Goal: Task Accomplishment & Management: Use online tool/utility

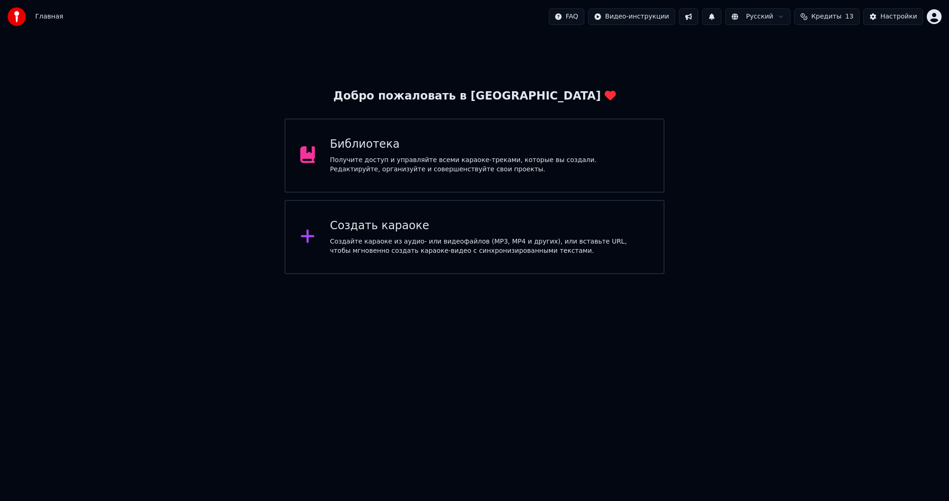
click at [493, 213] on div "Создать караоке Создайте караоке из аудио- или видеофайлов (MP3, MP4 и других),…" at bounding box center [473, 237] width 379 height 74
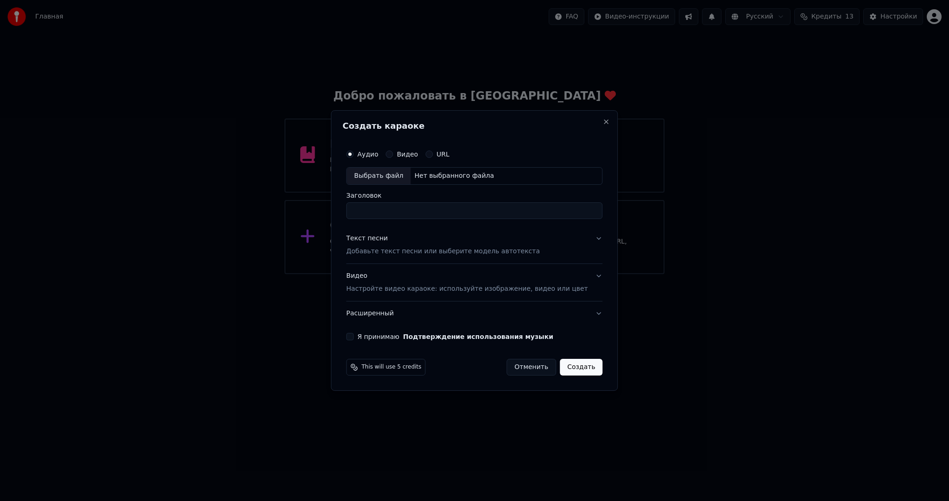
click at [390, 178] on div "Выбрать файл" at bounding box center [378, 176] width 64 height 17
drag, startPoint x: 487, startPoint y: 206, endPoint x: 625, endPoint y: 206, distance: 138.0
click at [621, 206] on body "**********" at bounding box center [474, 137] width 949 height 274
drag, startPoint x: 555, startPoint y: 208, endPoint x: 489, endPoint y: 208, distance: 66.7
click at [489, 208] on input "**********" at bounding box center [474, 210] width 256 height 17
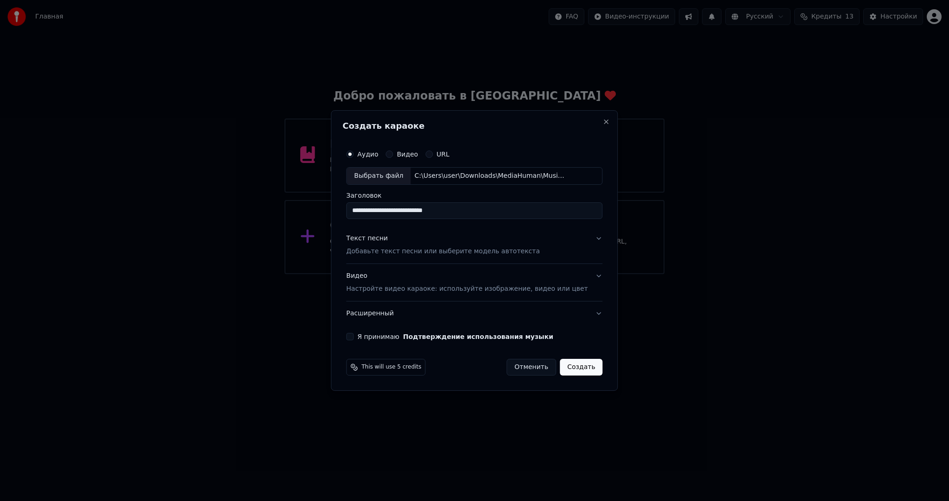
type input "**********"
click at [443, 251] on p "Добавьте текст песни или выберите модель автотекста" at bounding box center [443, 251] width 194 height 9
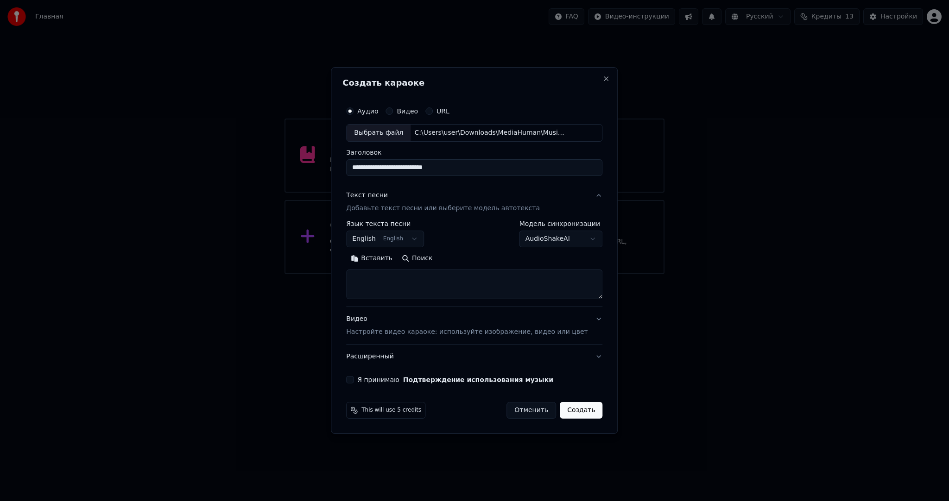
click at [377, 240] on body "**********" at bounding box center [474, 137] width 949 height 274
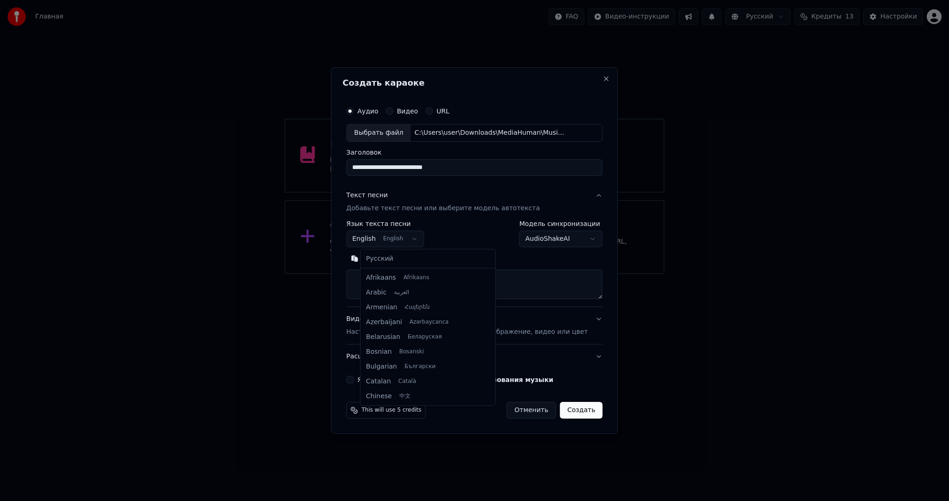
scroll to position [74, 0]
select select "**"
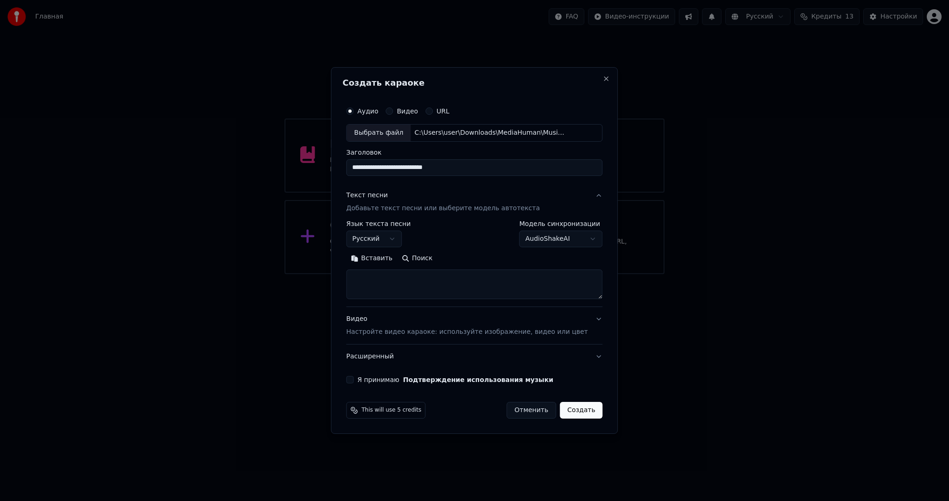
click at [379, 256] on button "Вставить" at bounding box center [371, 258] width 51 height 15
click at [385, 330] on p "Настройте видео караоке: используйте изображение, видео или цвет" at bounding box center [466, 332] width 241 height 9
type textarea "**********"
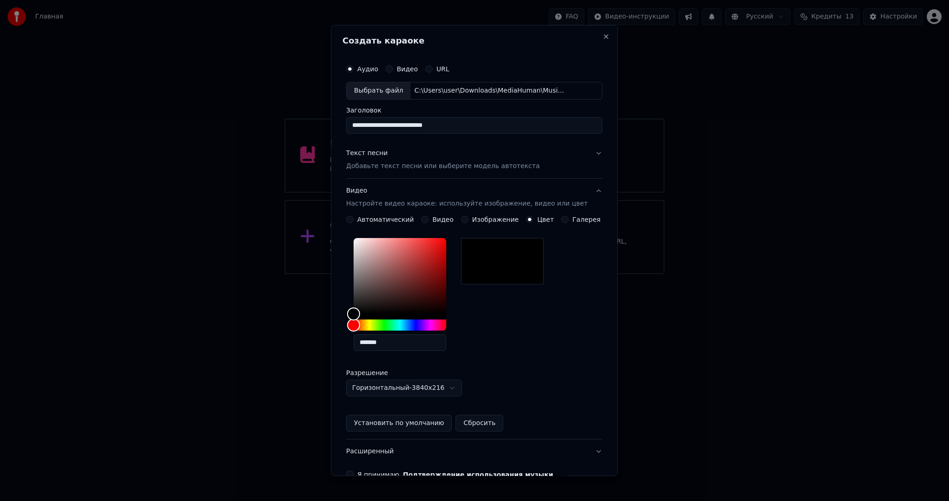
click at [423, 216] on button "Видео" at bounding box center [424, 219] width 7 height 7
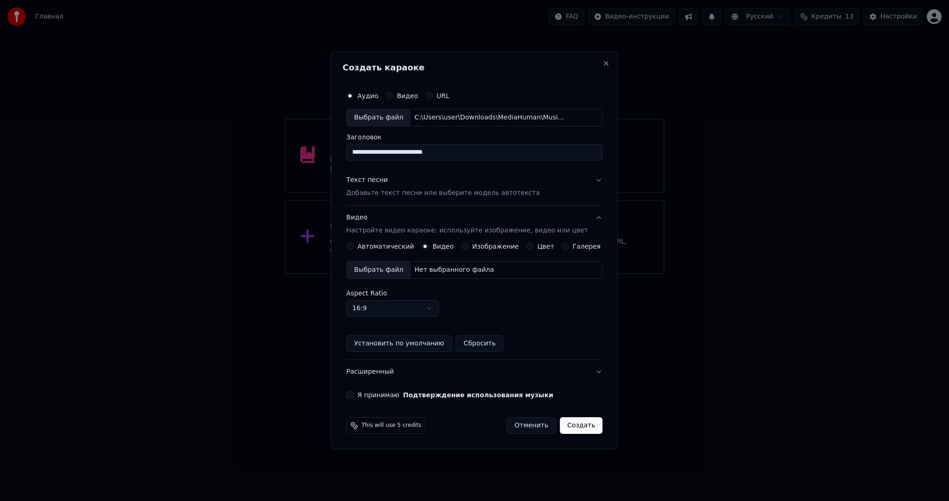
click at [393, 275] on div "Выбрать файл" at bounding box center [378, 270] width 64 height 17
click at [359, 389] on div "**********" at bounding box center [474, 243] width 264 height 320
click at [353, 394] on button "Я принимаю Подтверждение использования музыки" at bounding box center [349, 394] width 7 height 7
click at [567, 422] on button "Создать" at bounding box center [581, 425] width 43 height 17
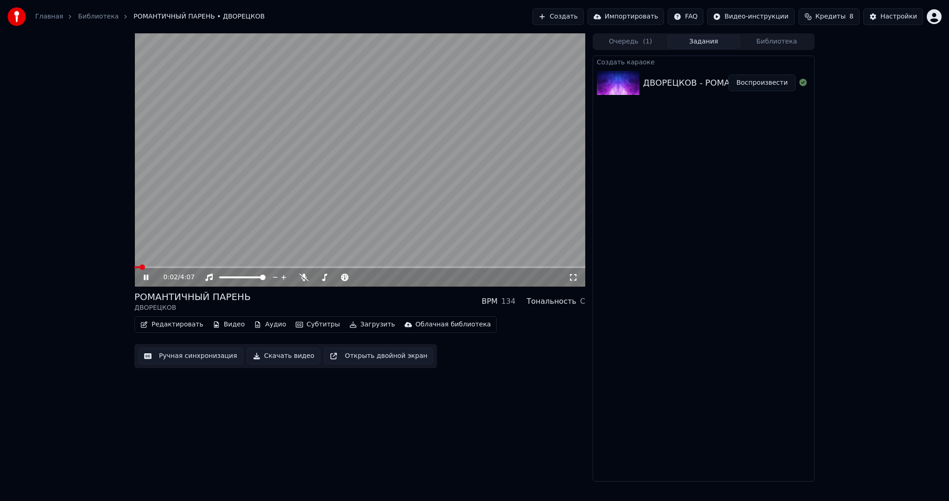
click at [339, 215] on video at bounding box center [359, 159] width 451 height 253
click at [317, 327] on button "Субтитры" at bounding box center [318, 324] width 52 height 13
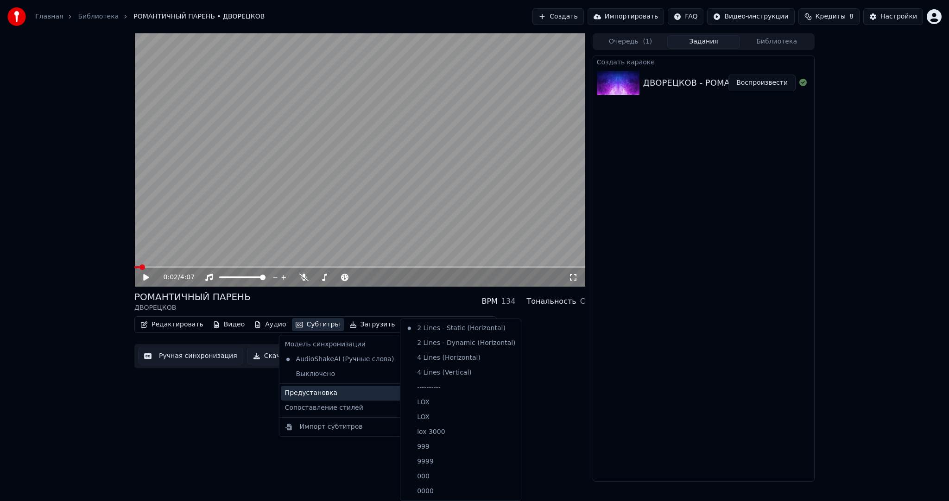
click at [336, 387] on div "Предустановка" at bounding box center [346, 393] width 131 height 15
click at [439, 389] on div "----------" at bounding box center [460, 387] width 117 height 15
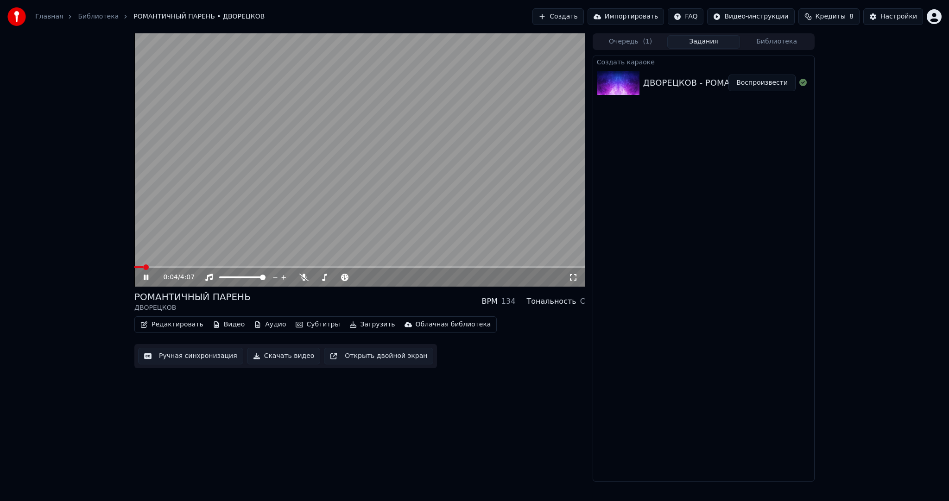
click at [174, 353] on button "Ручная синхронизация" at bounding box center [190, 356] width 105 height 17
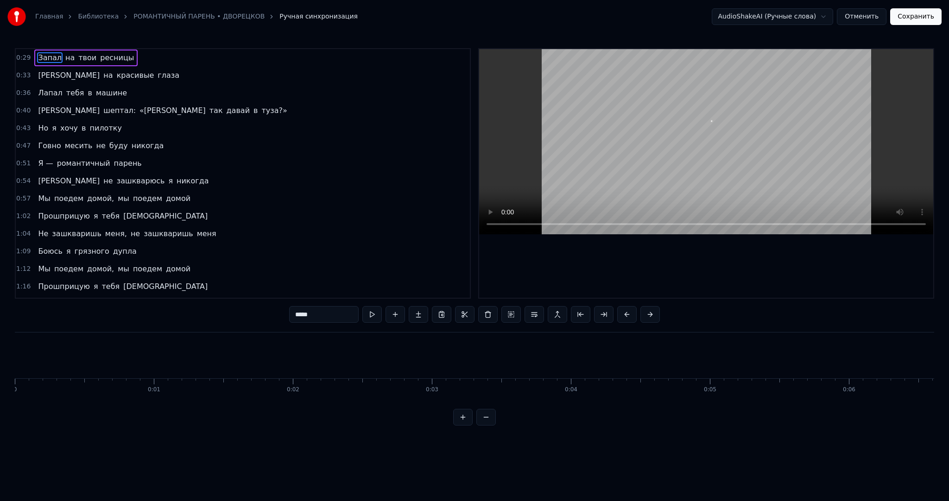
scroll to position [0, 4033]
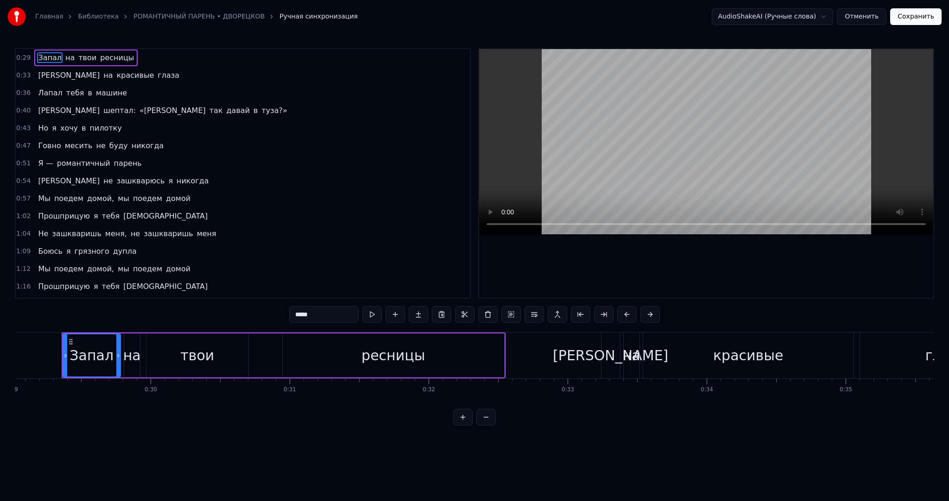
click at [7, 346] on div "Главная Библиотека РОМАНТИЧНЫЙ ПАРЕНЬ • ДВОРЕЦКОВ Ручная синхронизация AudioSha…" at bounding box center [474, 213] width 949 height 426
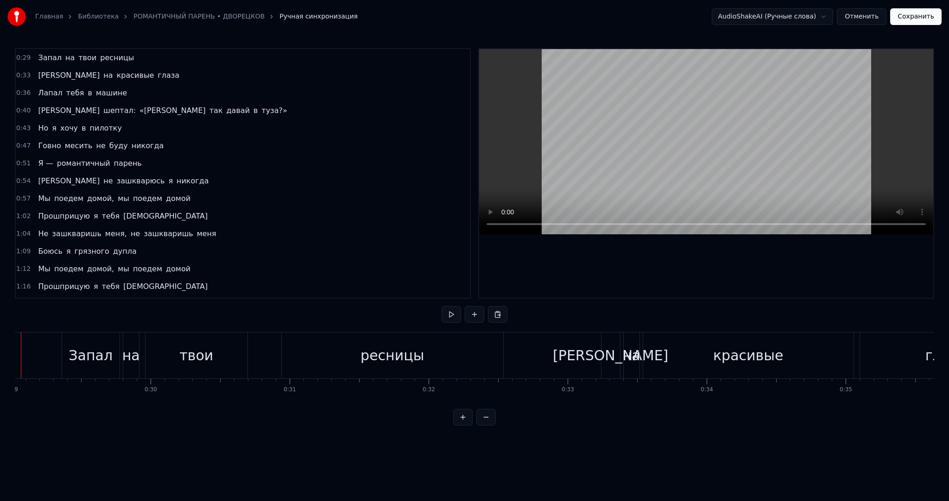
scroll to position [0, 3993]
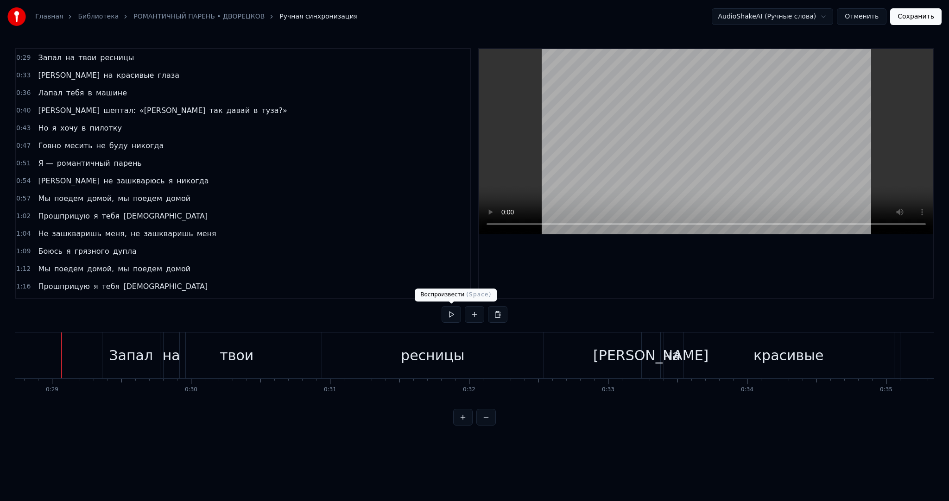
click at [454, 314] on button at bounding box center [450, 314] width 19 height 17
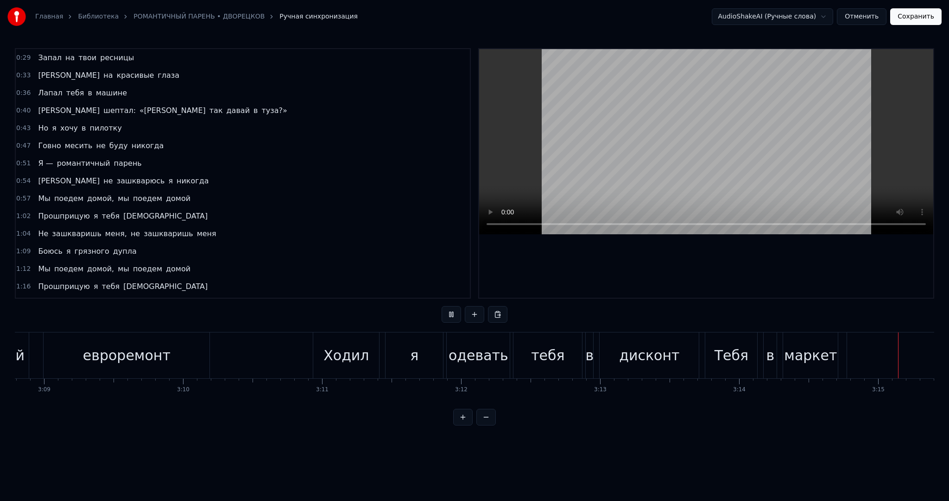
scroll to position [0, 27085]
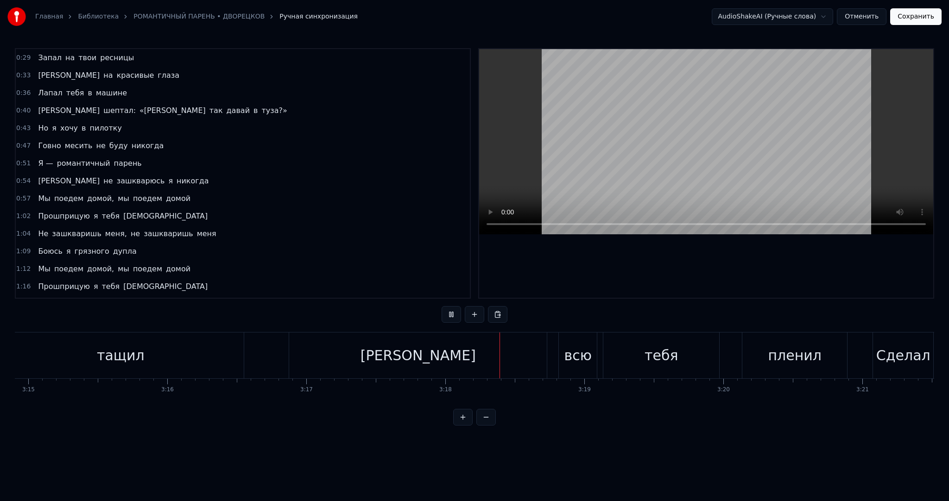
click at [687, 163] on video at bounding box center [706, 141] width 454 height 185
click at [421, 361] on div "[PERSON_NAME]" at bounding box center [417, 355] width 115 height 21
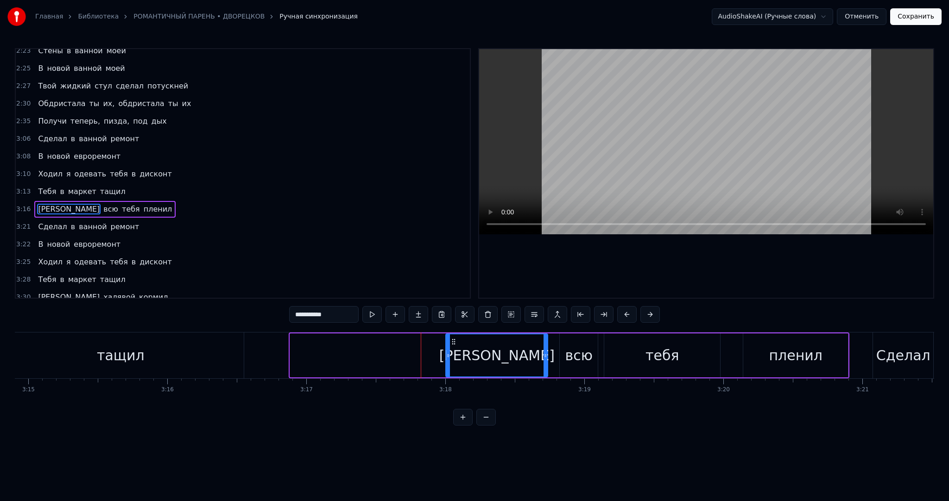
drag, startPoint x: 291, startPoint y: 351, endPoint x: 438, endPoint y: 340, distance: 147.3
click at [446, 340] on div at bounding box center [448, 355] width 4 height 42
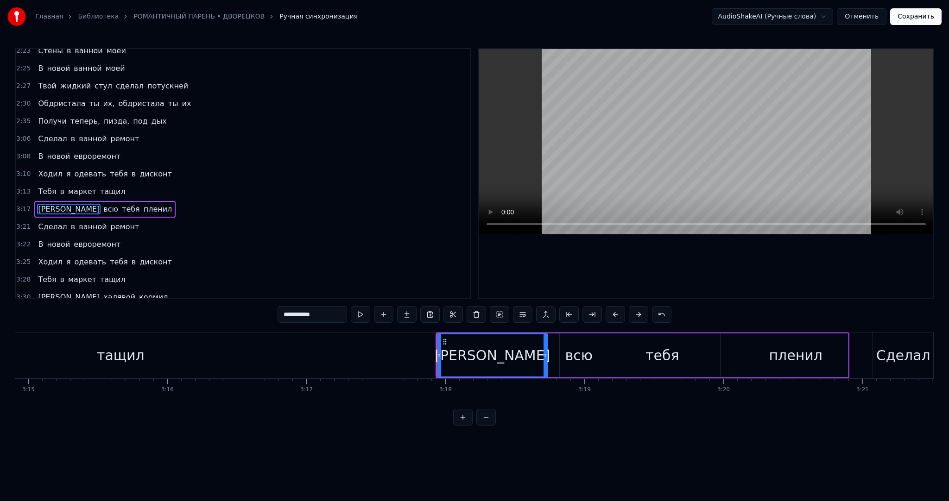
click at [214, 353] on div "тащил" at bounding box center [120, 356] width 246 height 46
type input "*****"
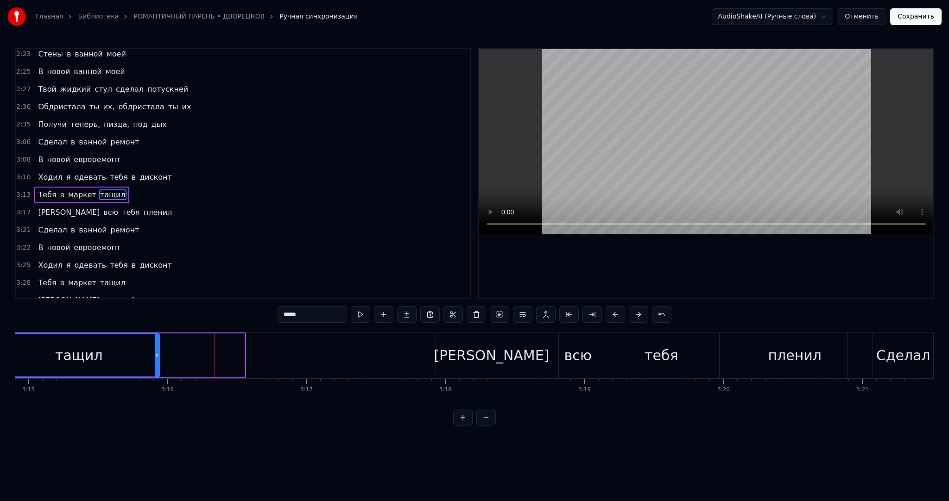
drag, startPoint x: 241, startPoint y: 353, endPoint x: 160, endPoint y: 352, distance: 81.1
click at [155, 353] on icon at bounding box center [157, 355] width 4 height 7
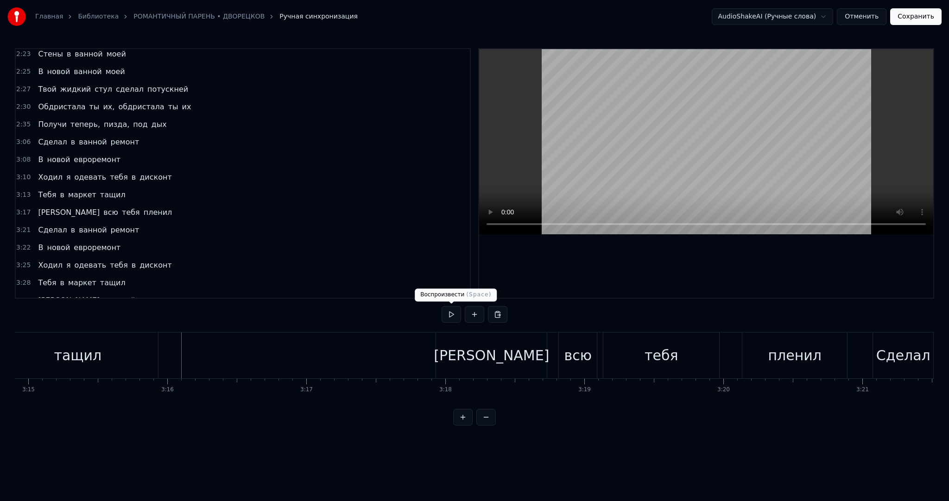
click at [452, 309] on button at bounding box center [450, 314] width 19 height 17
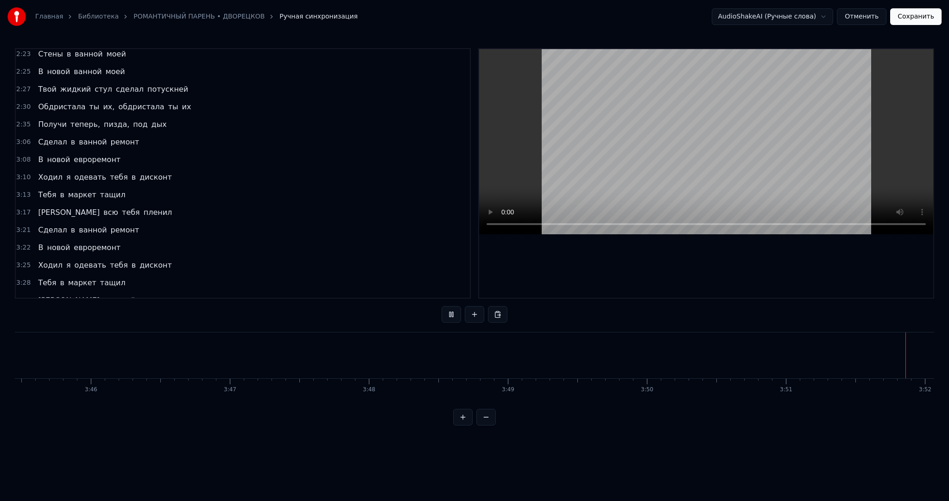
scroll to position [0, 32180]
click at [903, 22] on button "Сохранить" at bounding box center [915, 16] width 51 height 17
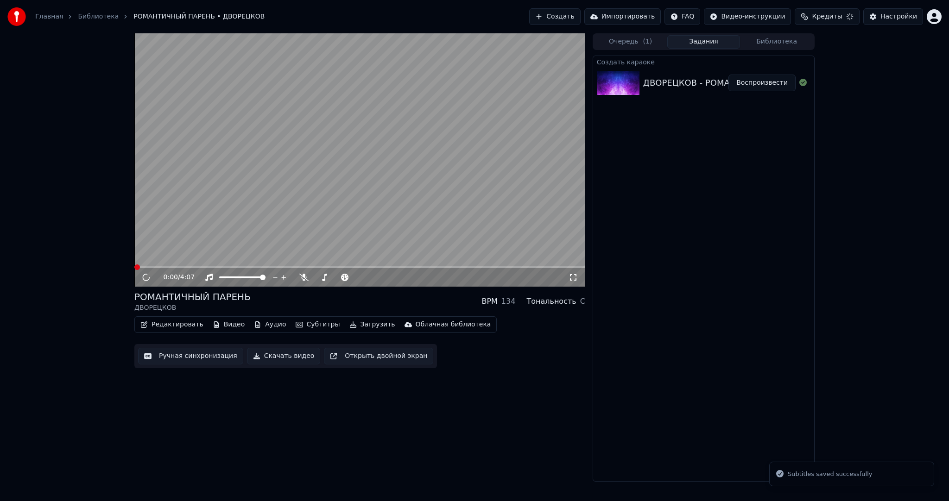
click at [360, 195] on video at bounding box center [359, 159] width 451 height 253
click at [422, 195] on video at bounding box center [359, 159] width 451 height 253
click at [444, 202] on video at bounding box center [359, 159] width 451 height 253
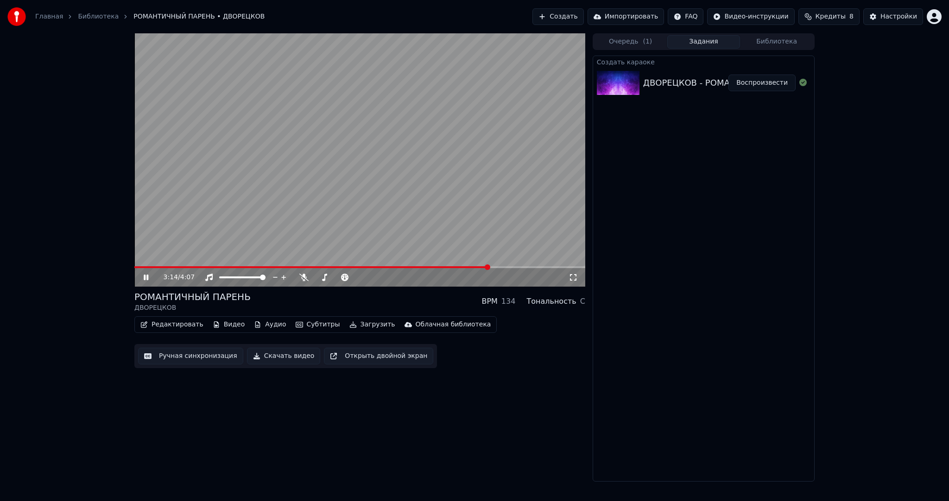
click at [429, 220] on video at bounding box center [359, 159] width 451 height 253
click at [382, 154] on video at bounding box center [359, 159] width 451 height 253
click at [351, 319] on button "Загрузить" at bounding box center [372, 324] width 53 height 13
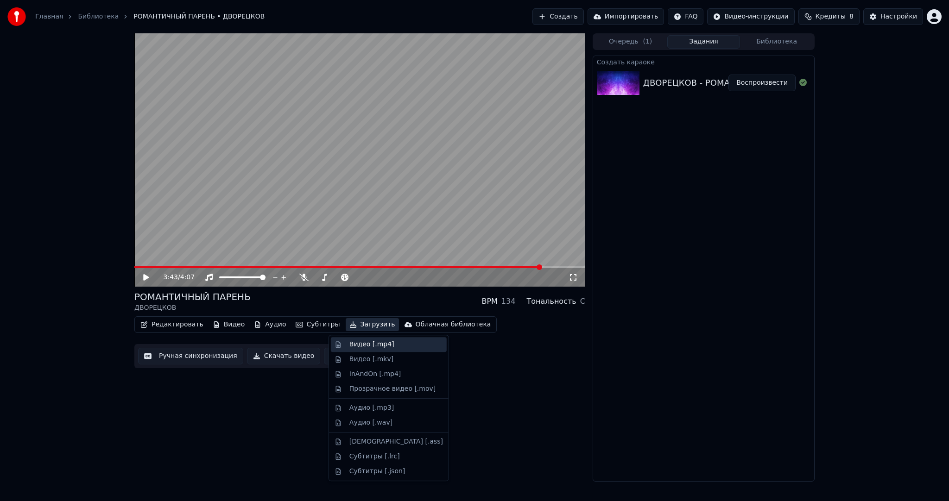
click at [365, 342] on div "Видео [.mp4]" at bounding box center [371, 344] width 45 height 9
